Goal: Use online tool/utility: Utilize a website feature to perform a specific function

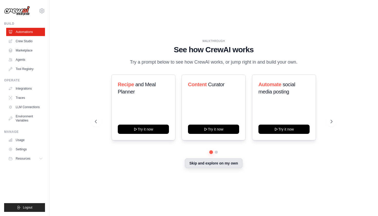
click at [201, 163] on button "Skip and explore on my own" at bounding box center [213, 163] width 57 height 10
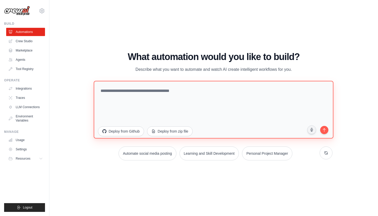
click at [164, 113] on textarea at bounding box center [214, 110] width 240 height 58
paste textarea "**********"
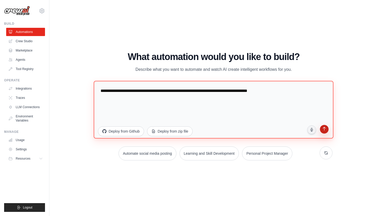
type textarea "**********"
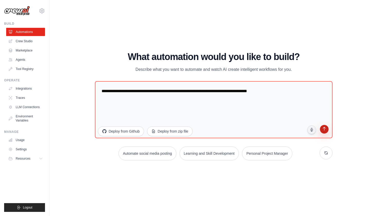
click at [321, 130] on button "submit" at bounding box center [324, 130] width 10 height 10
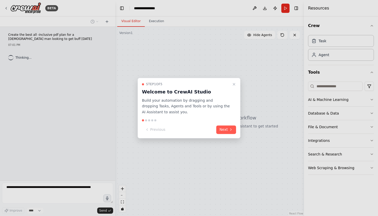
click at [223, 135] on div "Step 1 of 5 Welcome to CrewAI Studio Build your automation by dragging and drop…" at bounding box center [189, 108] width 103 height 60
click at [227, 129] on button "Next" at bounding box center [226, 129] width 20 height 8
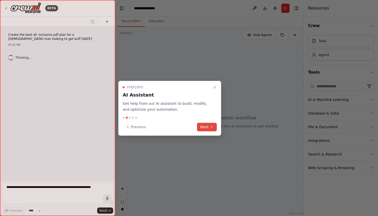
click at [210, 125] on icon at bounding box center [212, 127] width 4 height 4
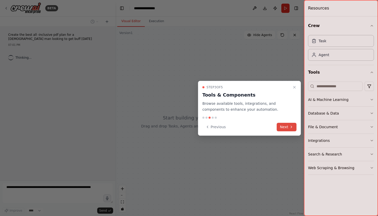
click at [285, 124] on button "Next" at bounding box center [287, 127] width 20 height 8
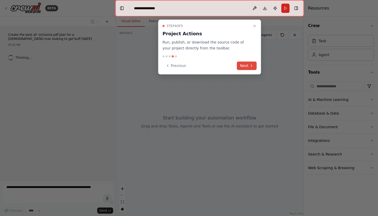
click at [251, 68] on button "Next" at bounding box center [247, 65] width 20 height 8
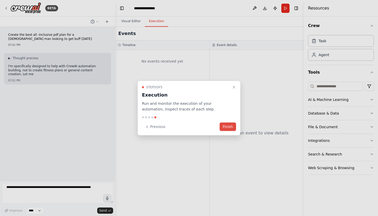
click at [230, 123] on button "Finish" at bounding box center [228, 126] width 16 height 8
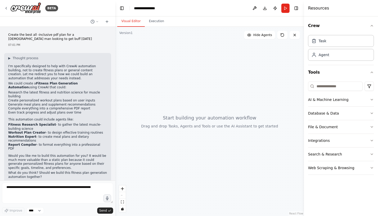
click at [67, 111] on li "Even track progress and adjust plans over time" at bounding box center [57, 113] width 99 height 4
click at [64, 82] on strong "Fitness Plan Generation Automation" at bounding box center [42, 86] width 69 height 8
click at [62, 186] on textarea at bounding box center [57, 193] width 111 height 21
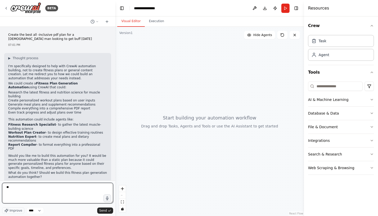
type textarea "***"
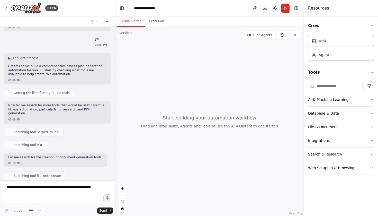
scroll to position [169, 0]
